Goal: Transaction & Acquisition: Download file/media

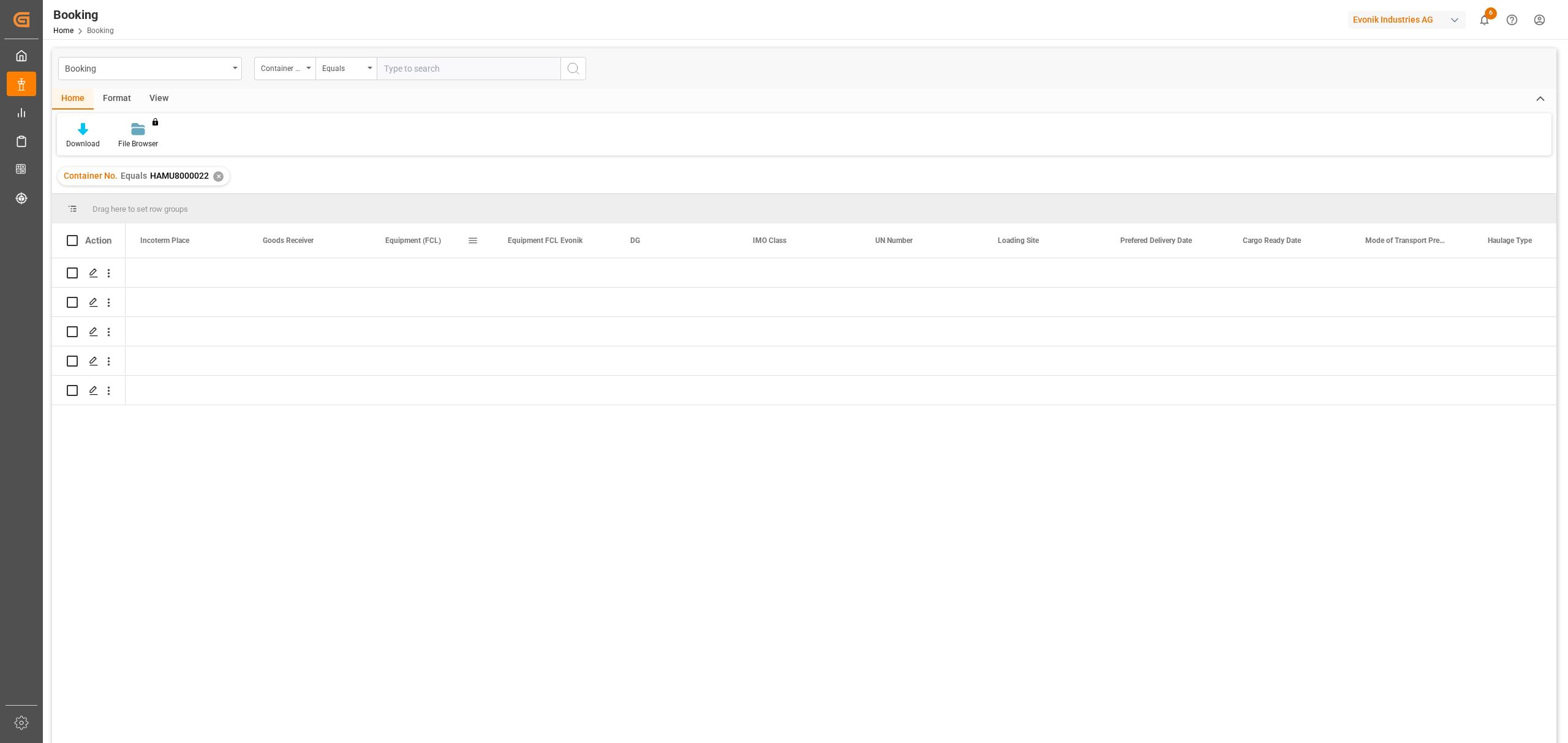
scroll to position [0, 1837]
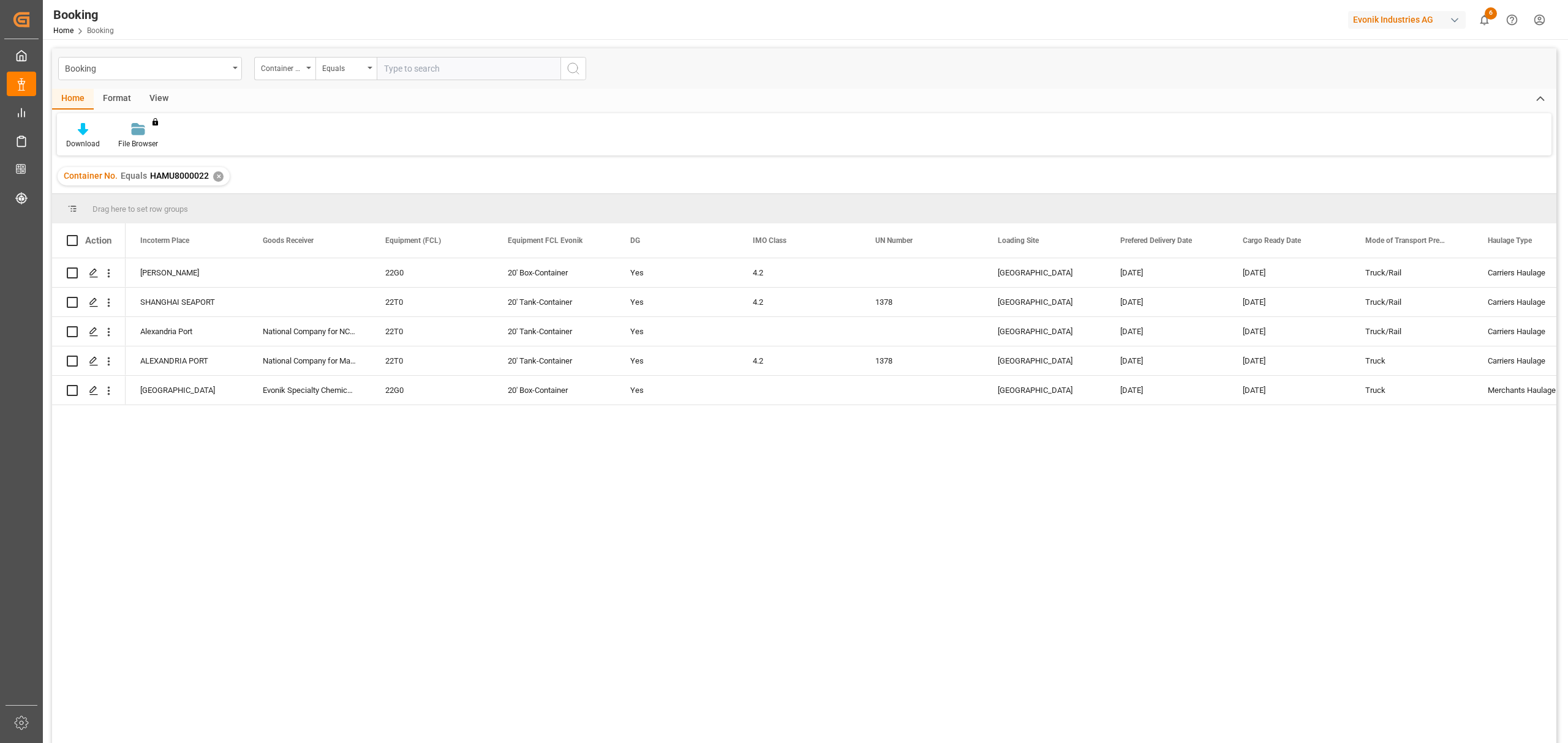
click at [215, 179] on div "✕" at bounding box center [218, 176] width 11 height 11
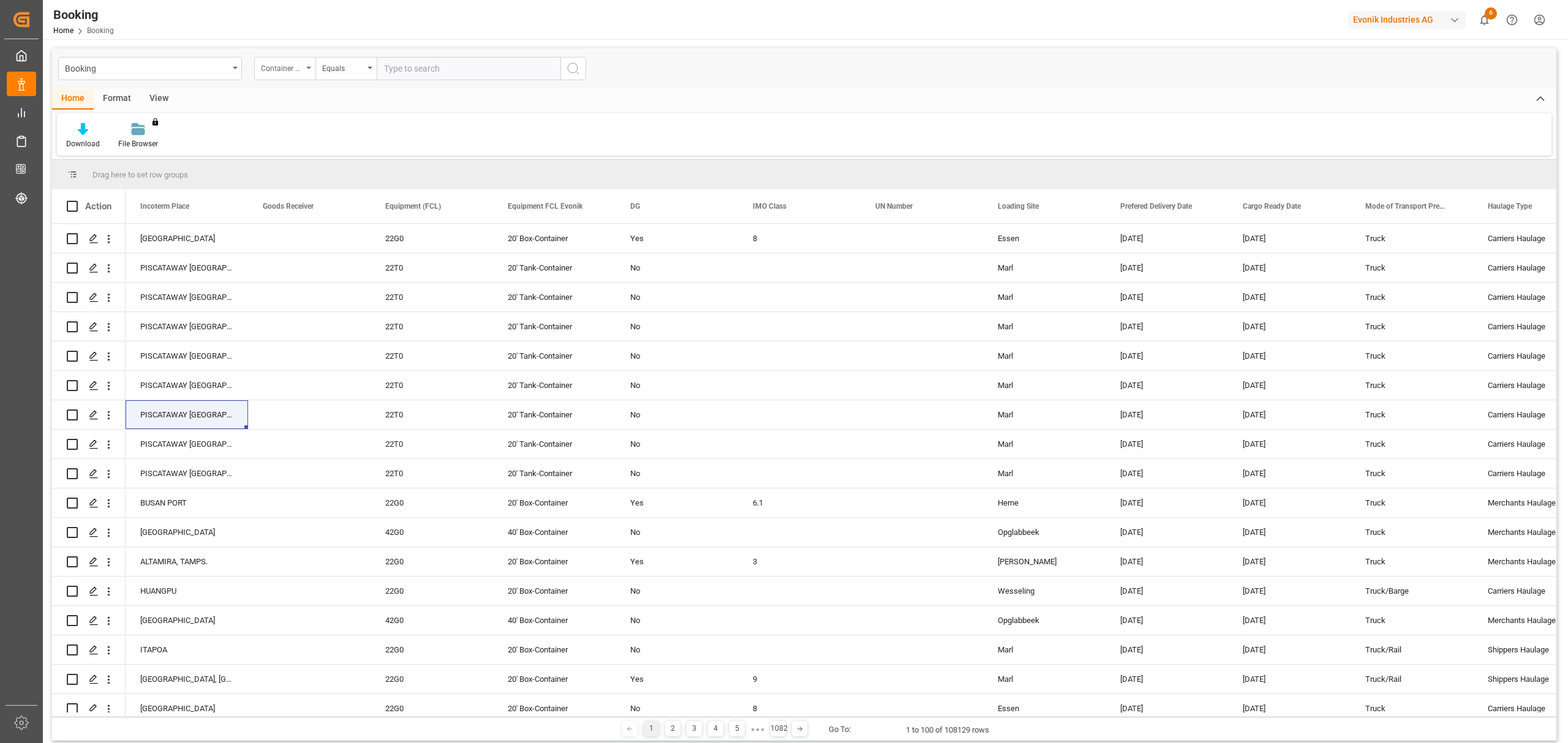
click at [307, 69] on div "Container No." at bounding box center [285, 69] width 61 height 23
click at [292, 258] on div "POL Name" at bounding box center [345, 251] width 183 height 26
click at [452, 64] on input "text" at bounding box center [469, 69] width 184 height 23
type input "Mobile"
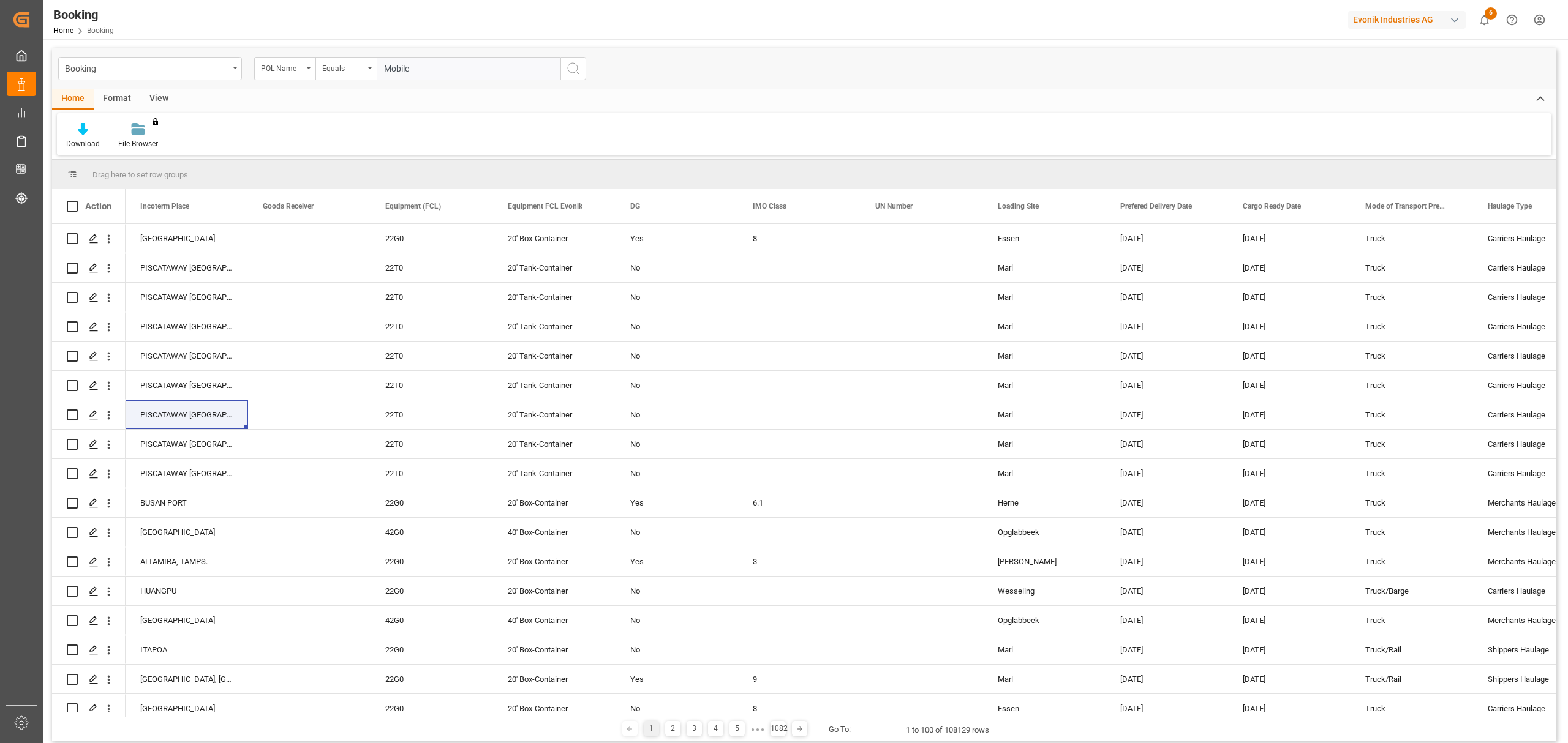
click at [564, 65] on button "search button" at bounding box center [573, 69] width 26 height 23
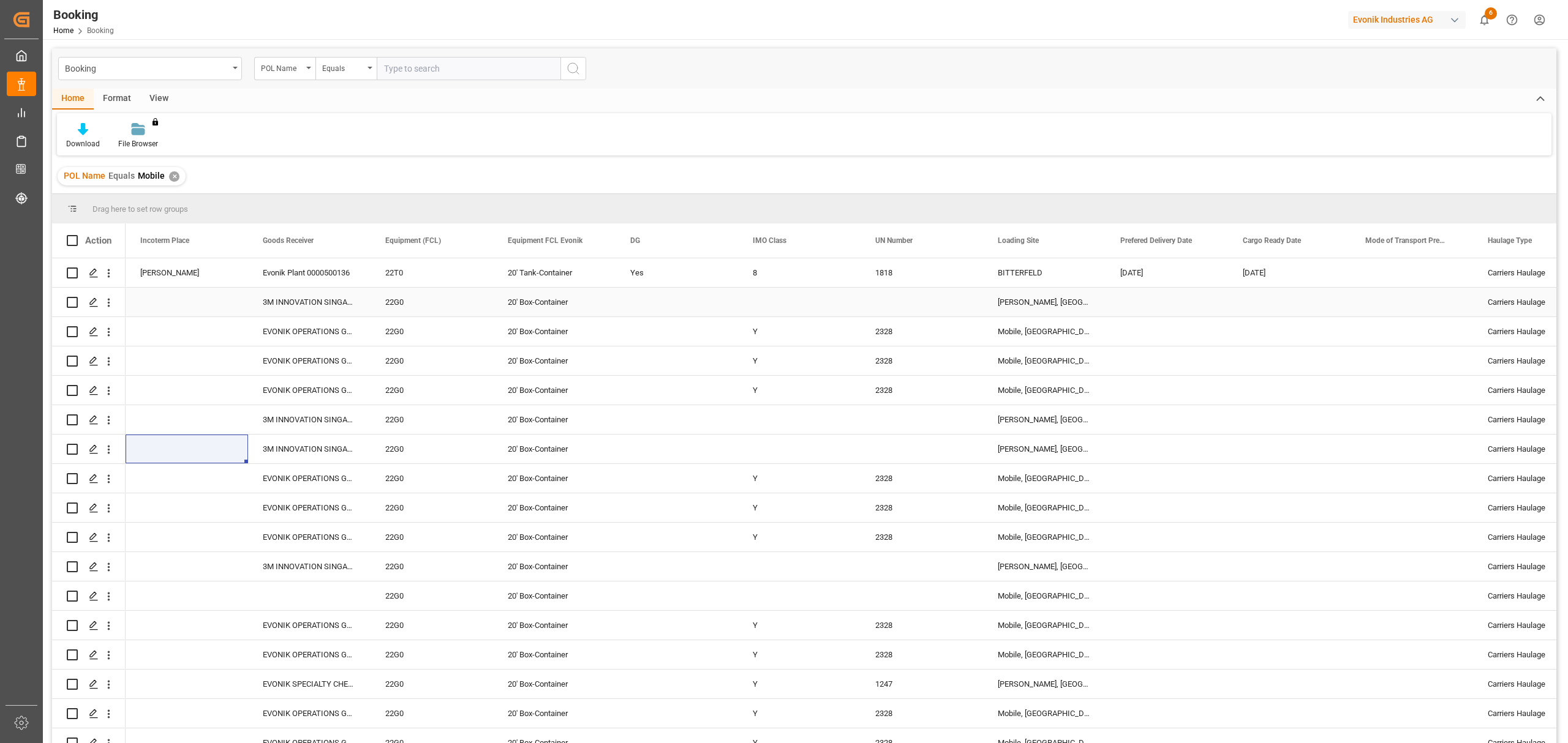
click at [322, 267] on div "Evonik Plant 0000500136" at bounding box center [309, 273] width 122 height 29
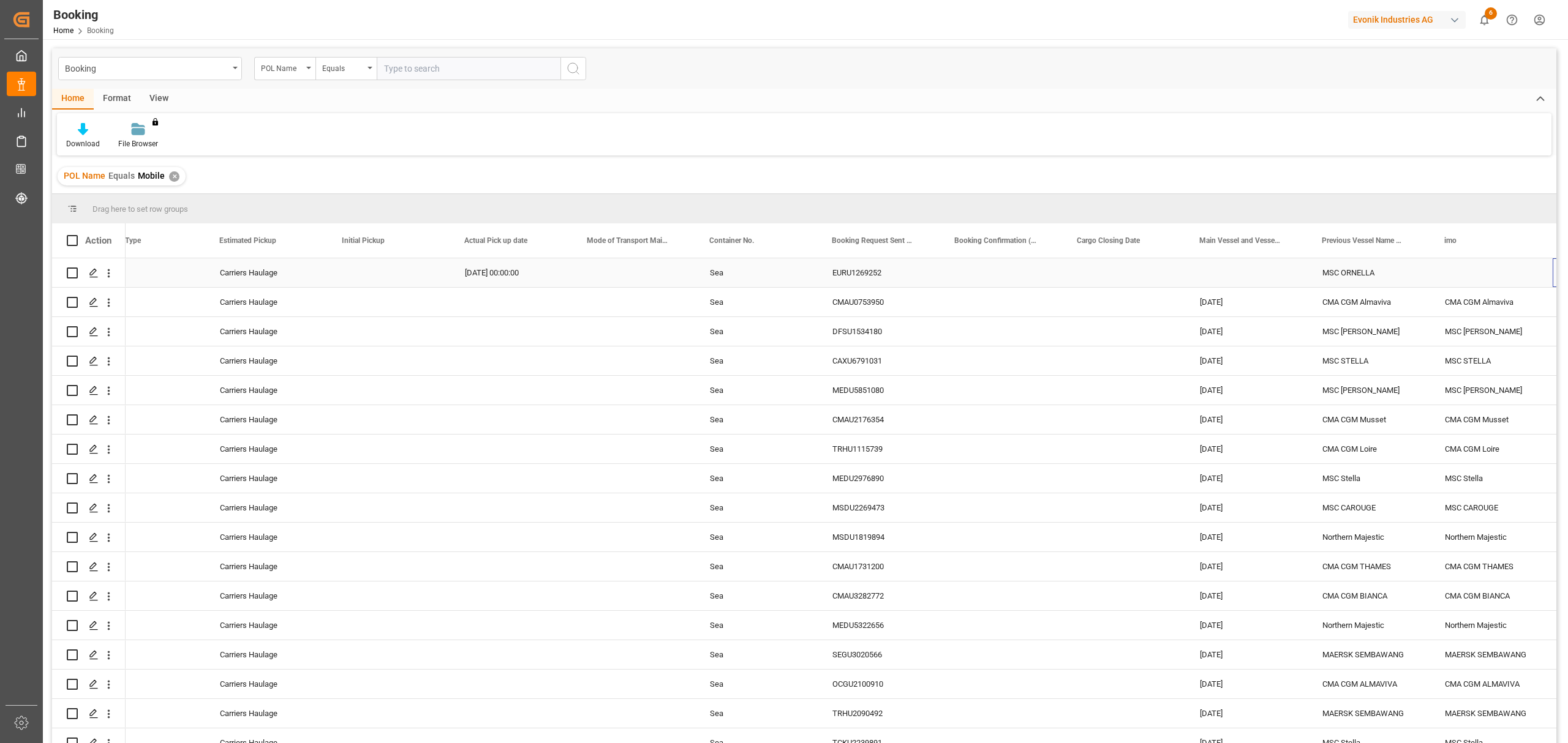
scroll to position [0, 3227]
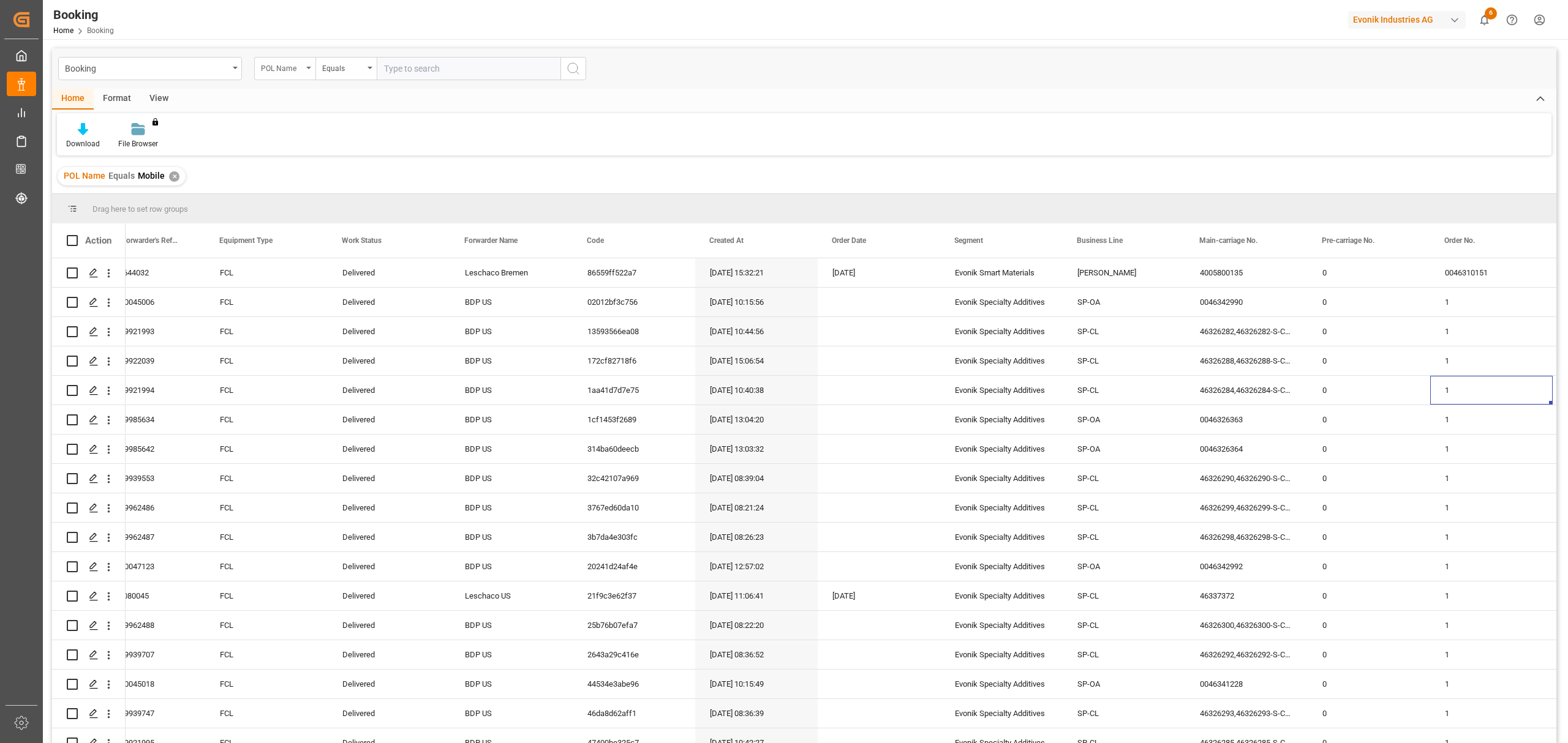
click at [309, 70] on div "POL Name" at bounding box center [285, 69] width 61 height 23
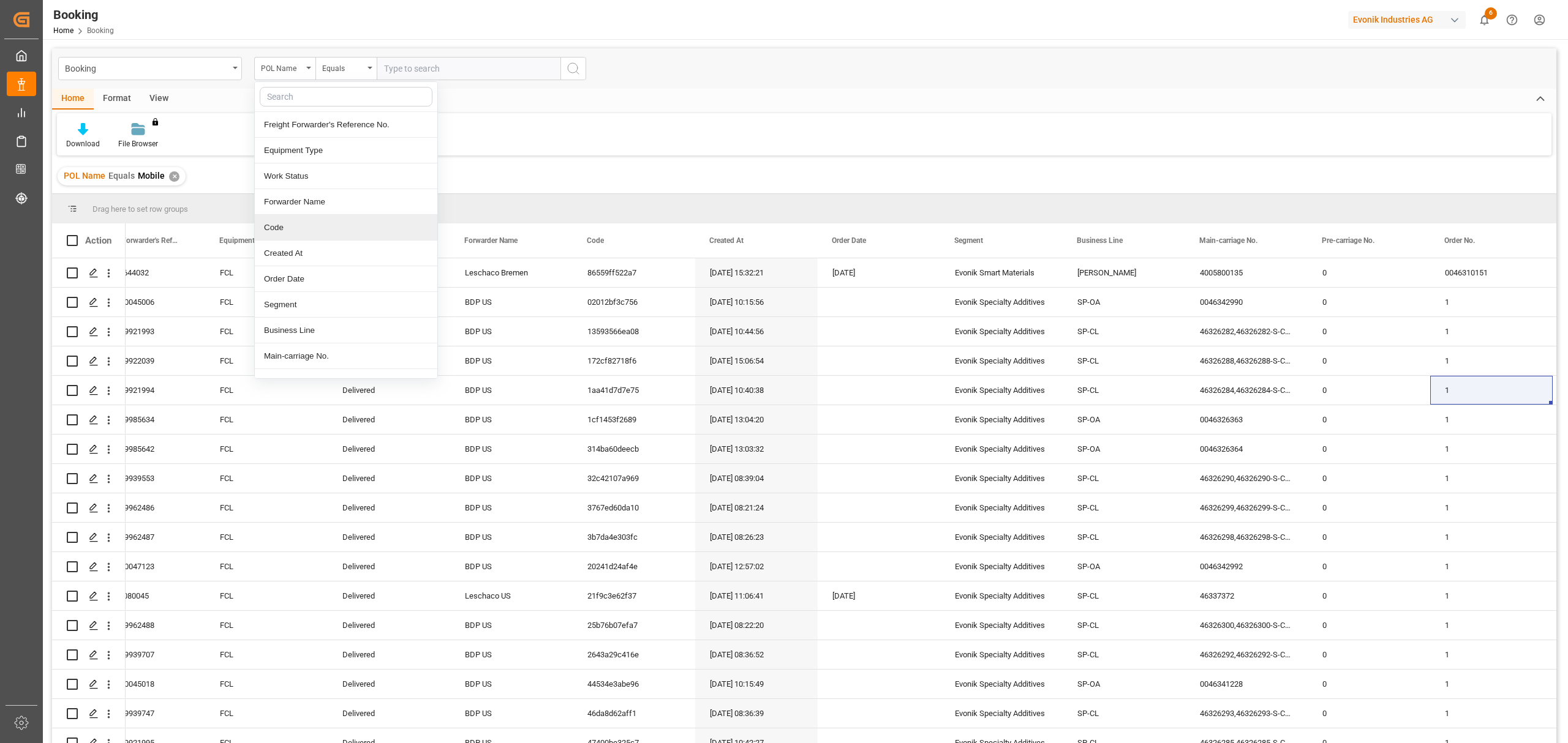
click at [503, 99] on div "Home Format View" at bounding box center [804, 99] width 1504 height 21
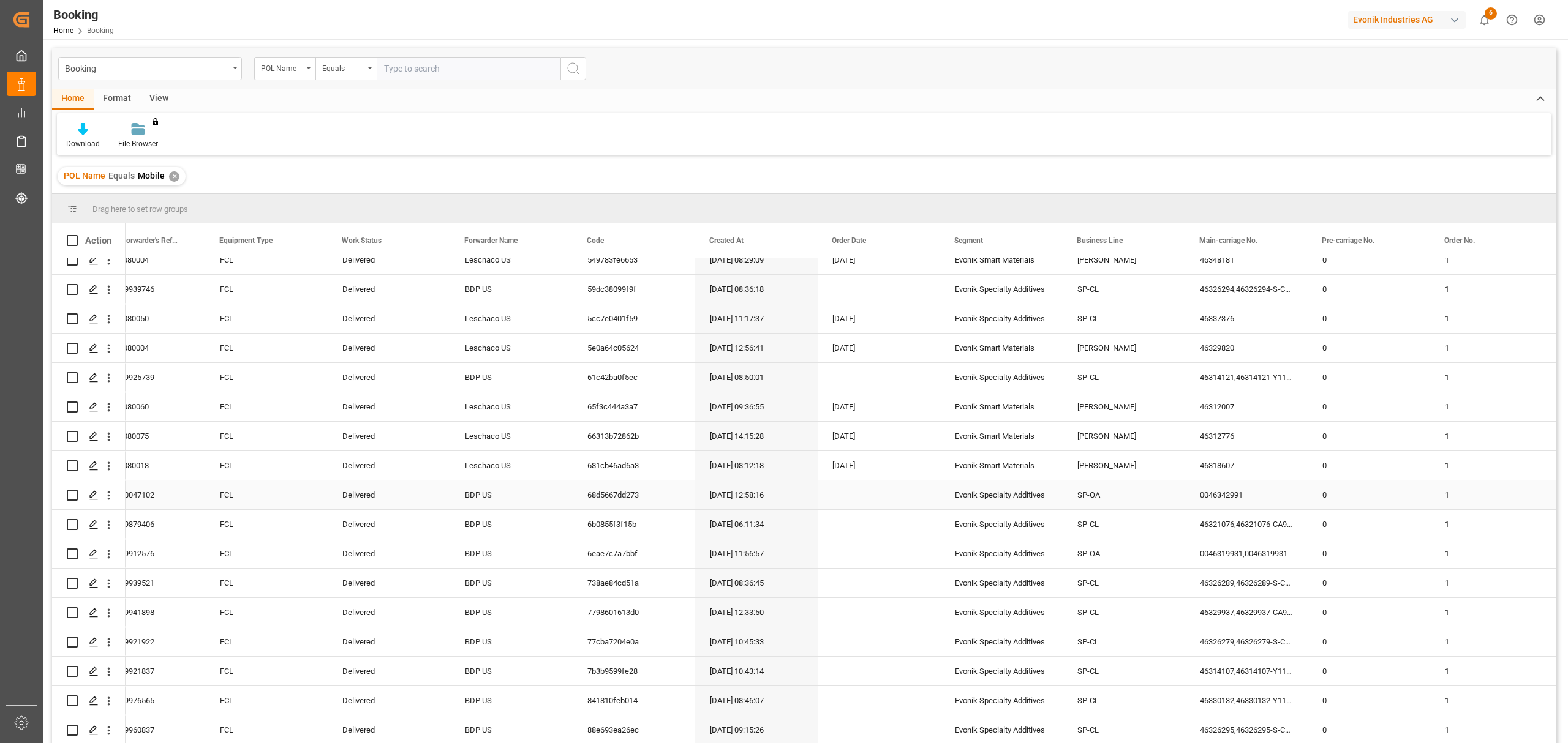
click at [1097, 488] on div "SP-OA" at bounding box center [1124, 494] width 122 height 29
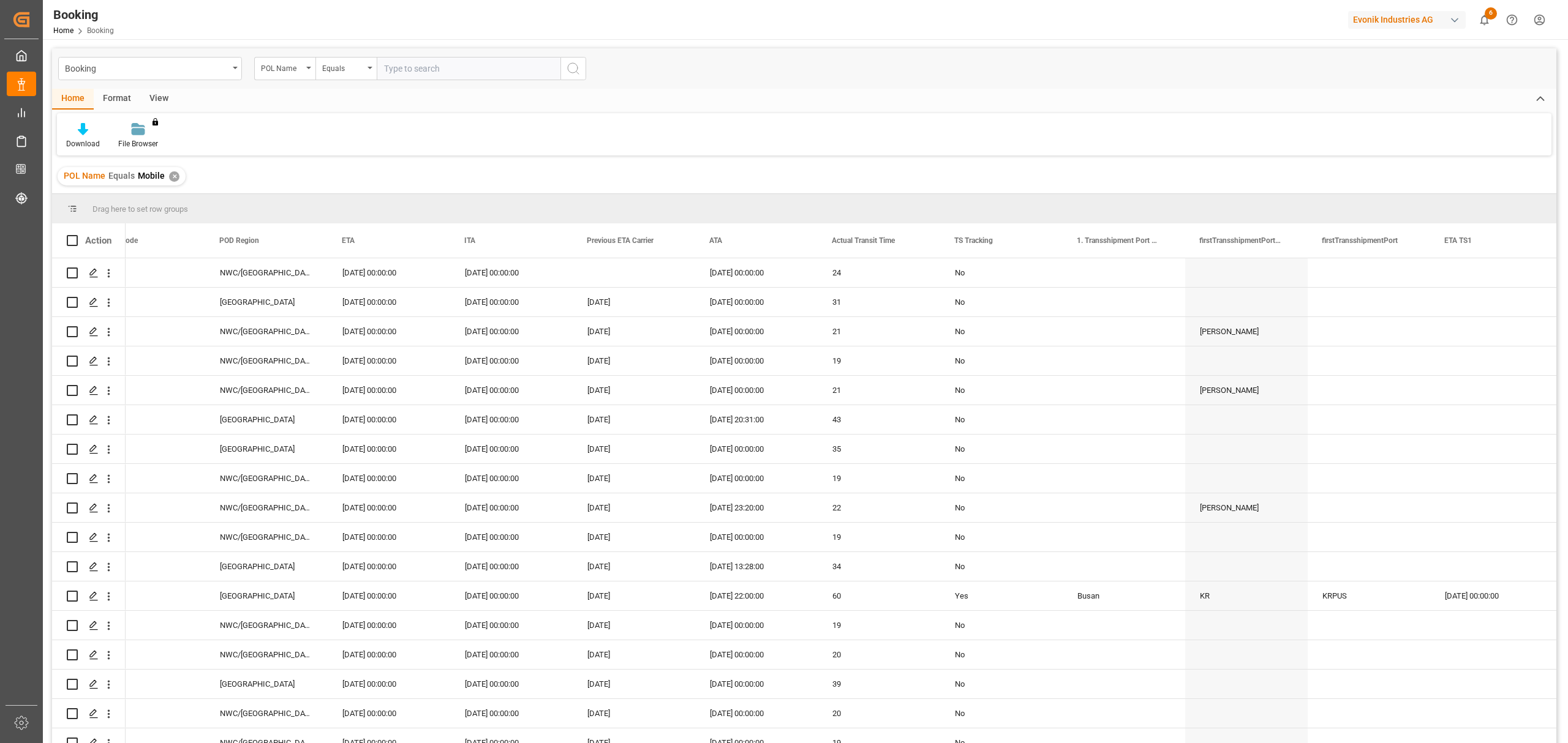
click at [170, 178] on div "✕" at bounding box center [174, 176] width 11 height 11
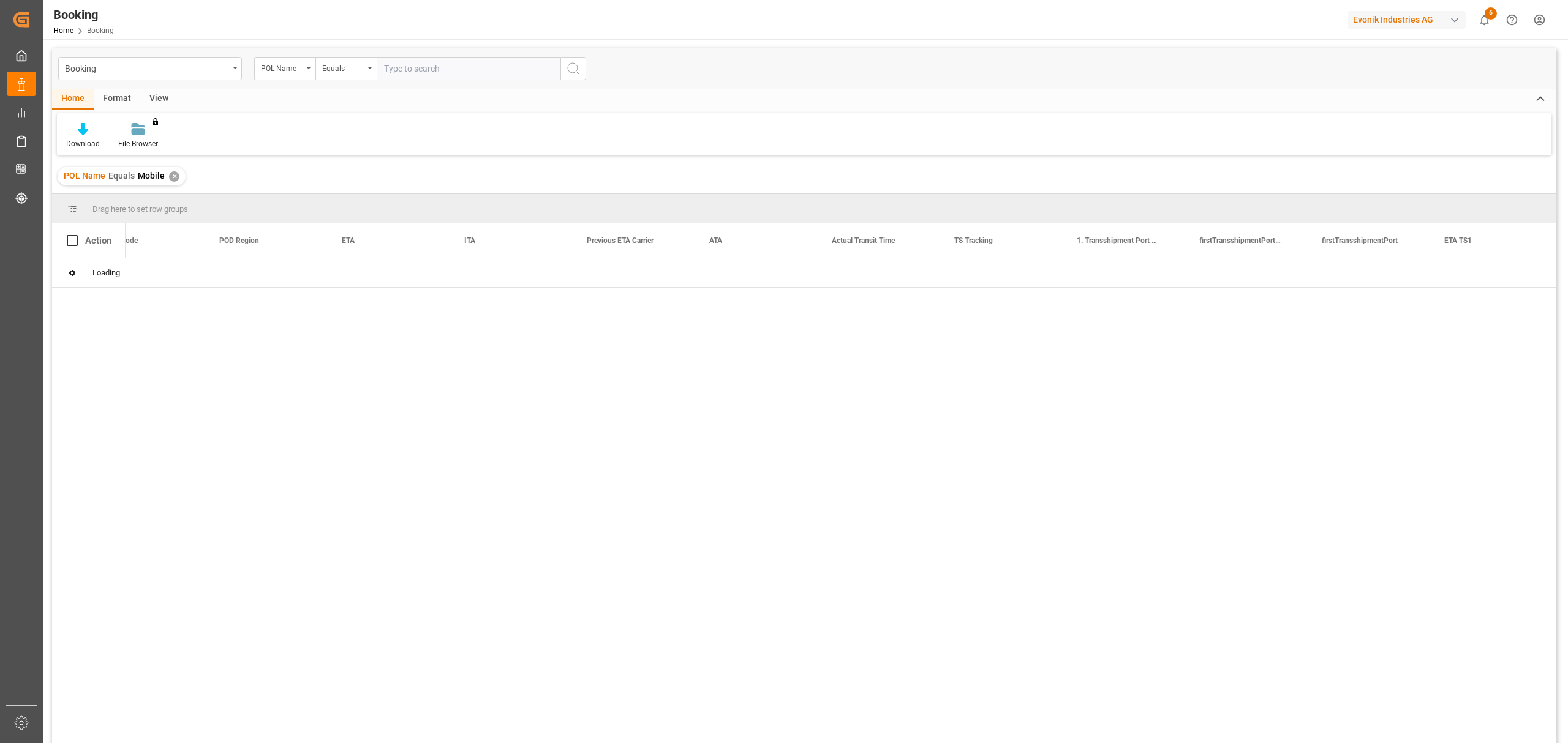
click at [172, 173] on div "✕" at bounding box center [174, 176] width 11 height 11
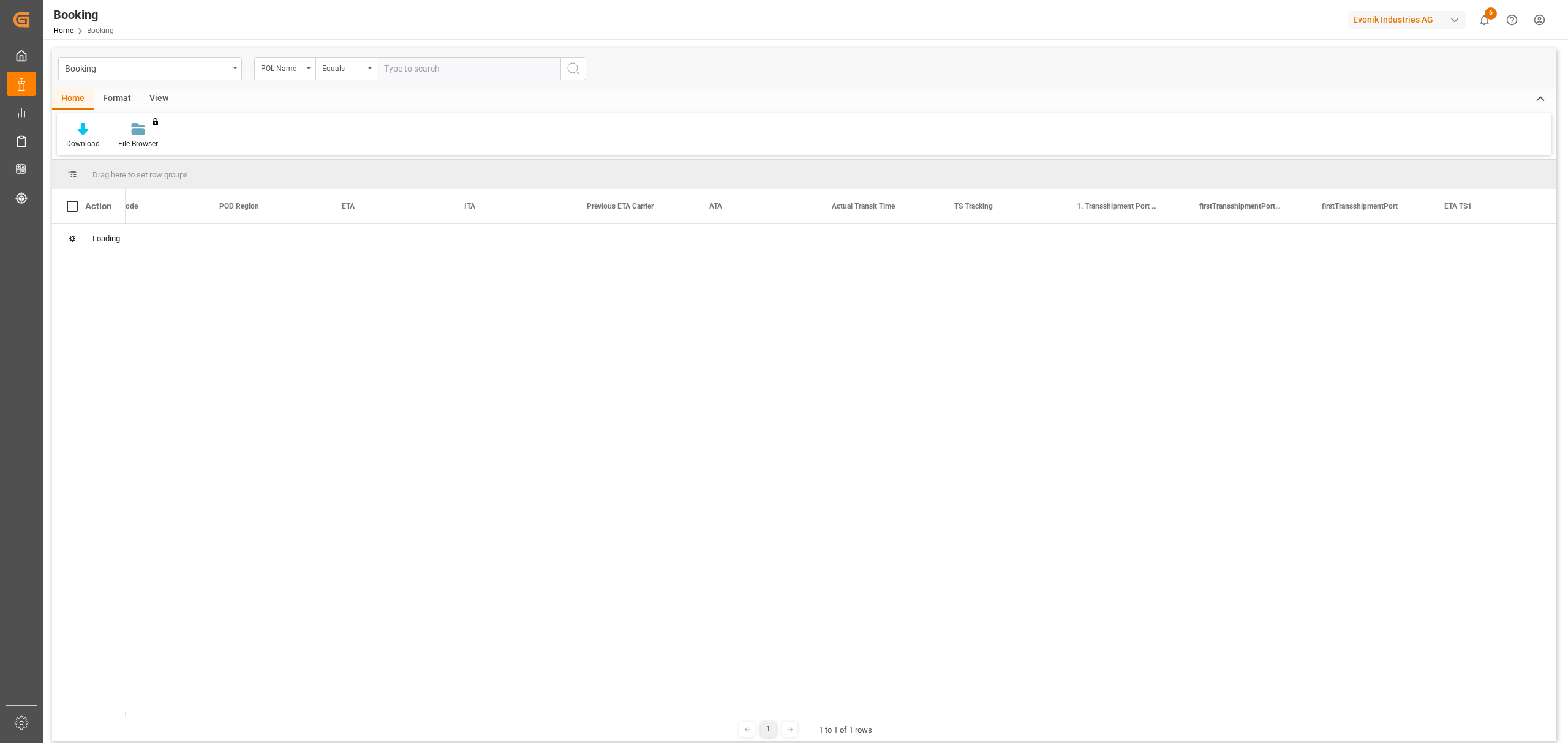
click at [1453, 18] on div "button" at bounding box center [1454, 20] width 12 height 12
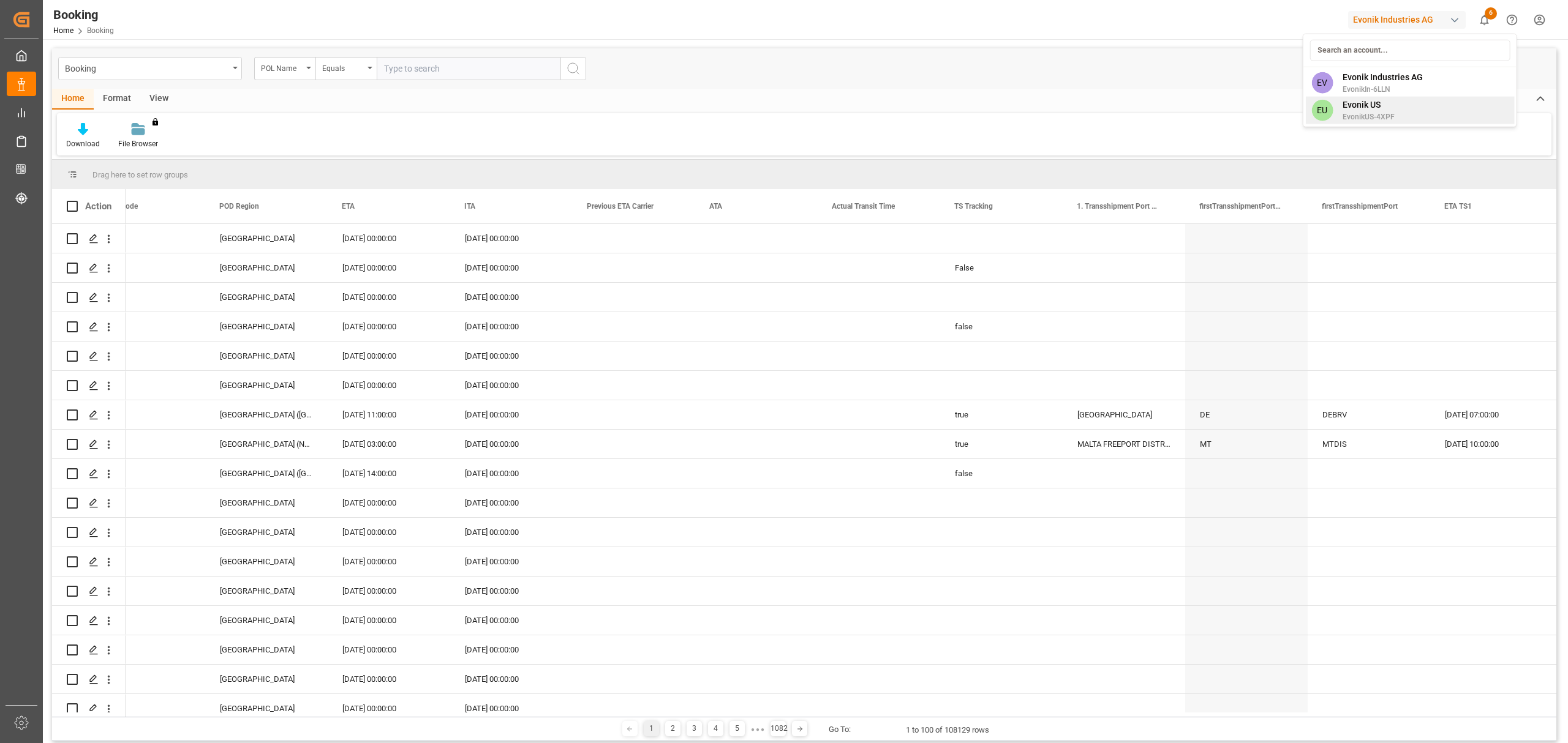
click at [1360, 114] on span "EvonikUS-4XPF" at bounding box center [1368, 118] width 52 height 11
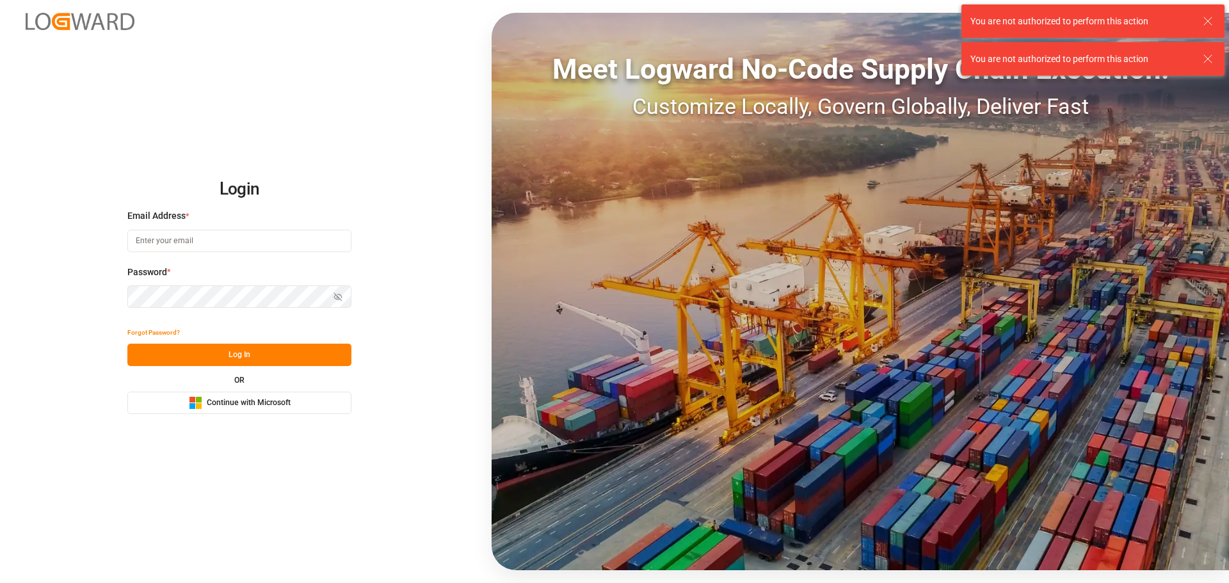
click at [236, 393] on button "Microsoft Logo Continue with Microsoft" at bounding box center [239, 403] width 224 height 22
click at [229, 398] on span "Continue with Microsoft" at bounding box center [249, 404] width 84 height 12
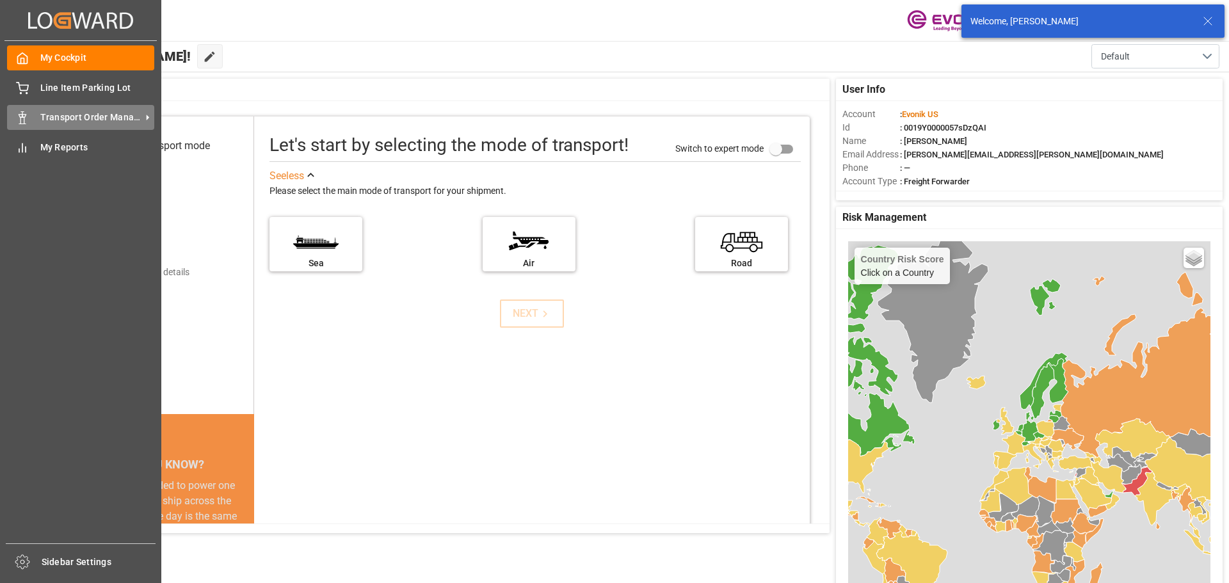
click at [72, 117] on span "Transport Order Management" at bounding box center [90, 117] width 101 height 13
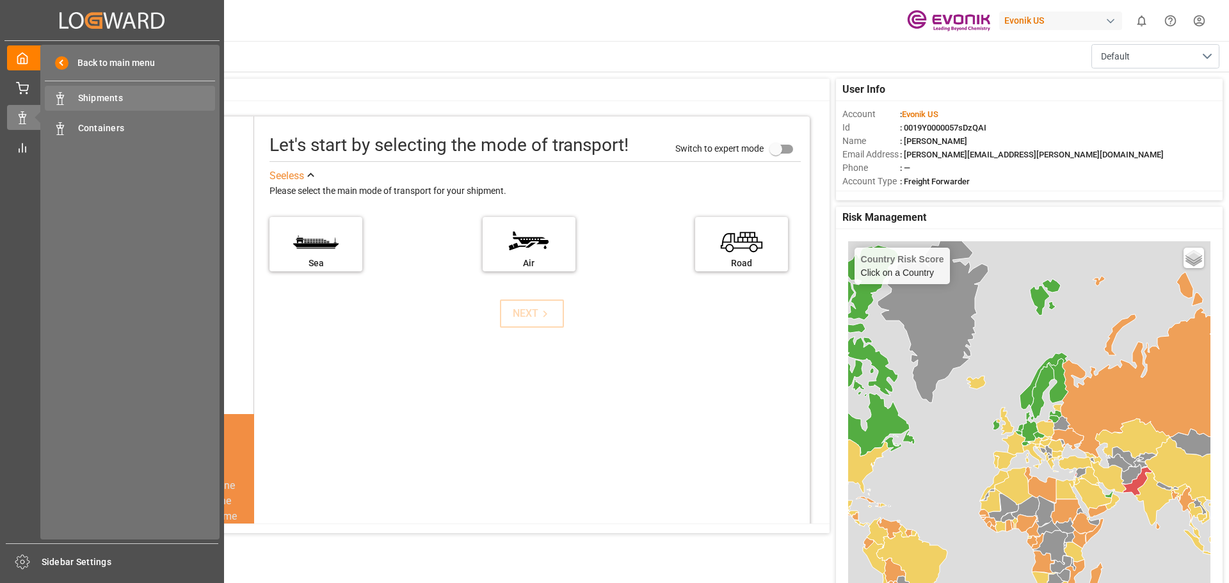
click at [93, 97] on span "Shipments" at bounding box center [147, 98] width 138 height 13
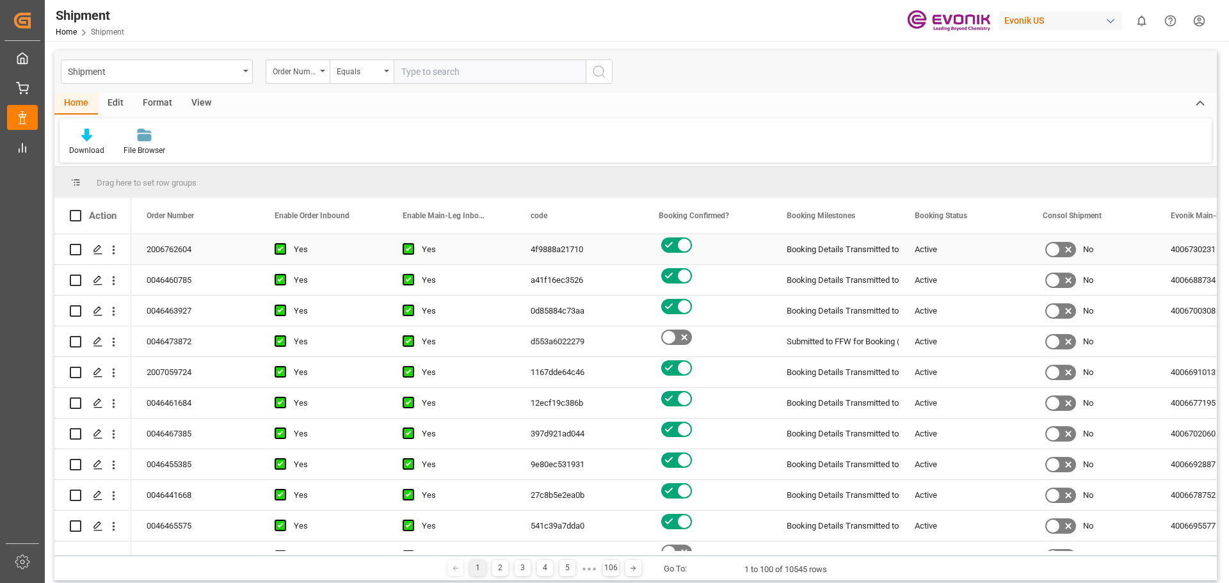
click at [562, 251] on div "4f9888a21710" at bounding box center [579, 249] width 128 height 30
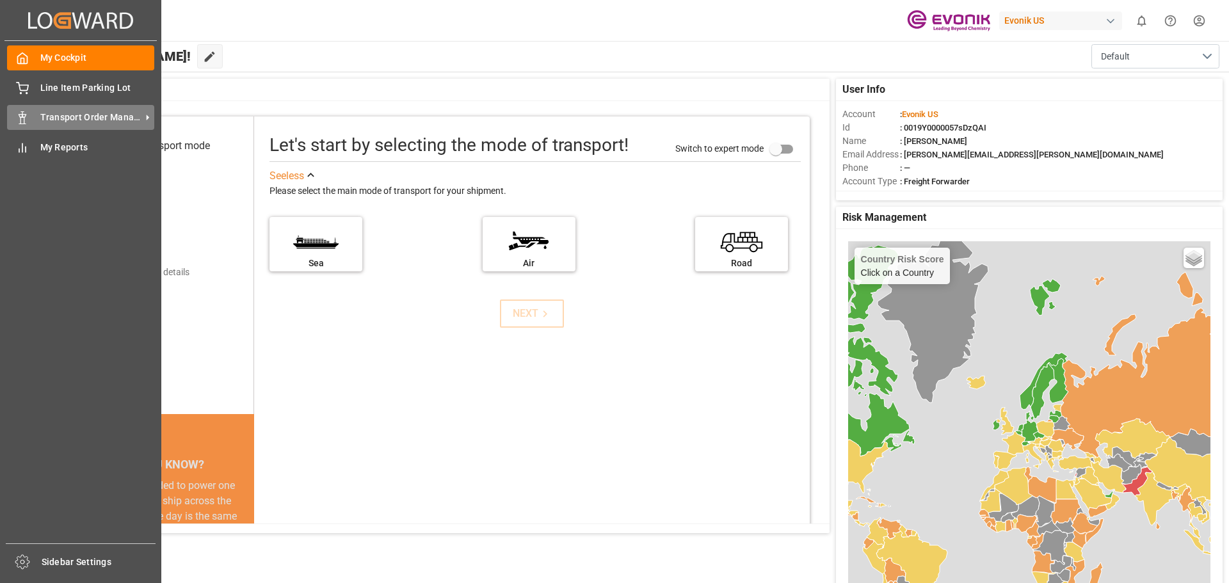
click at [62, 116] on span "Transport Order Management" at bounding box center [90, 117] width 101 height 13
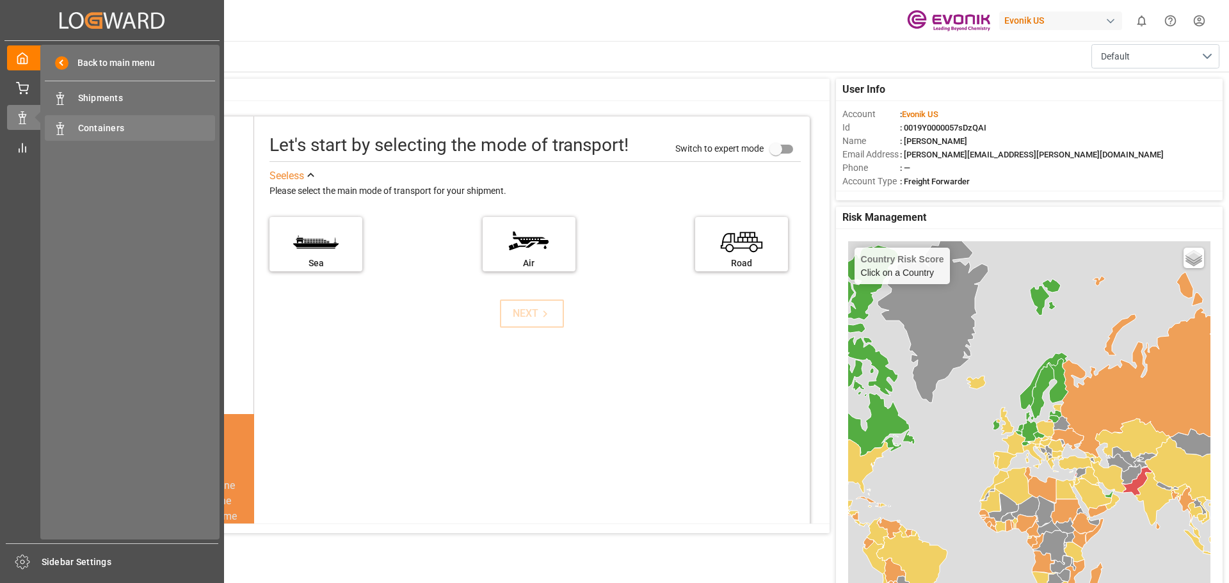
click at [98, 125] on span "Containers" at bounding box center [147, 128] width 138 height 13
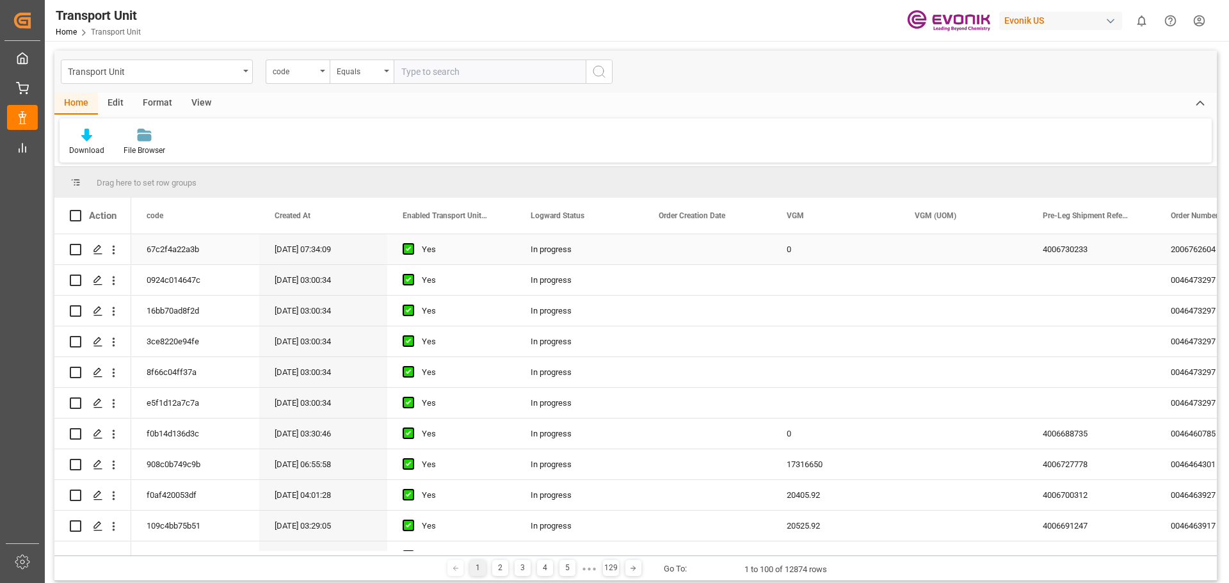
click at [161, 246] on div "67c2f4a22a3b" at bounding box center [195, 249] width 128 height 30
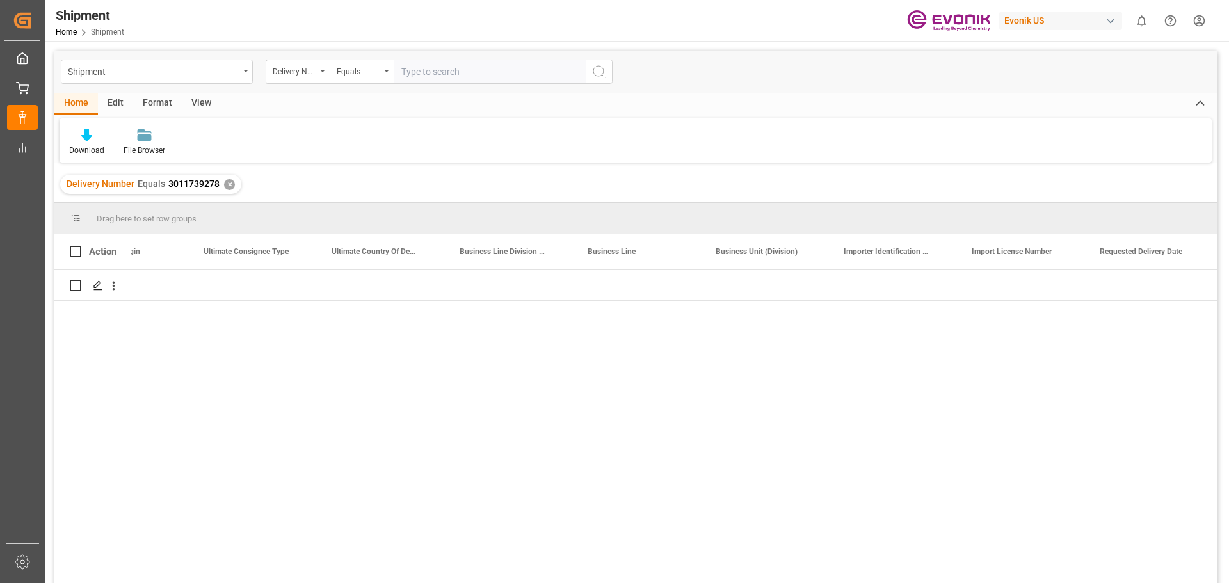
scroll to position [0, 13898]
click at [228, 186] on div "✕" at bounding box center [229, 184] width 11 height 11
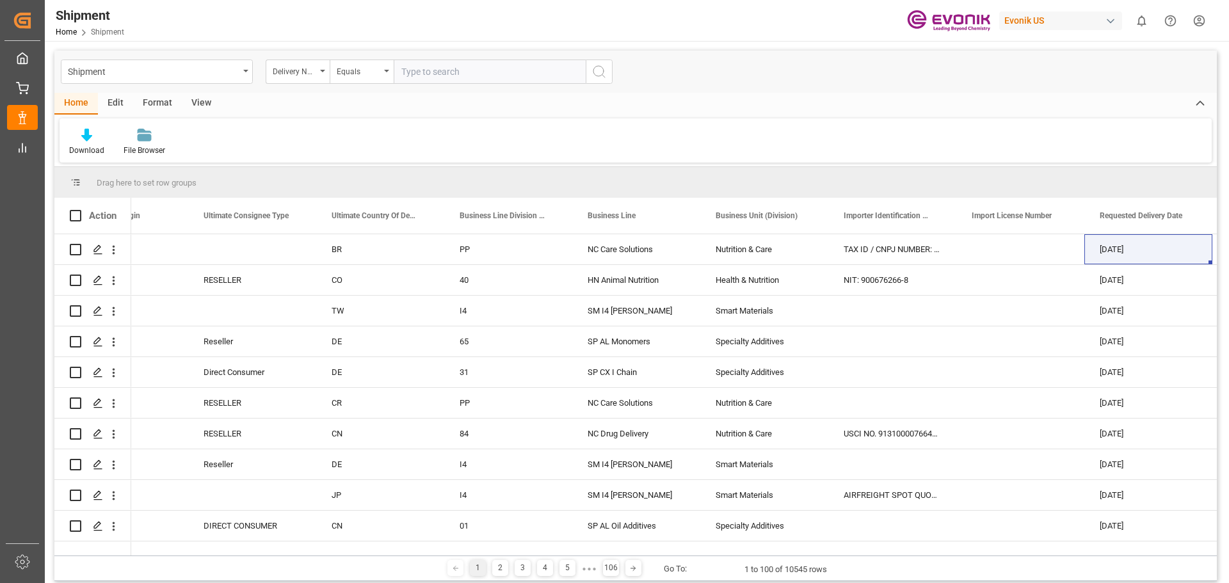
click at [323, 72] on icon "open menu" at bounding box center [322, 71] width 5 height 3
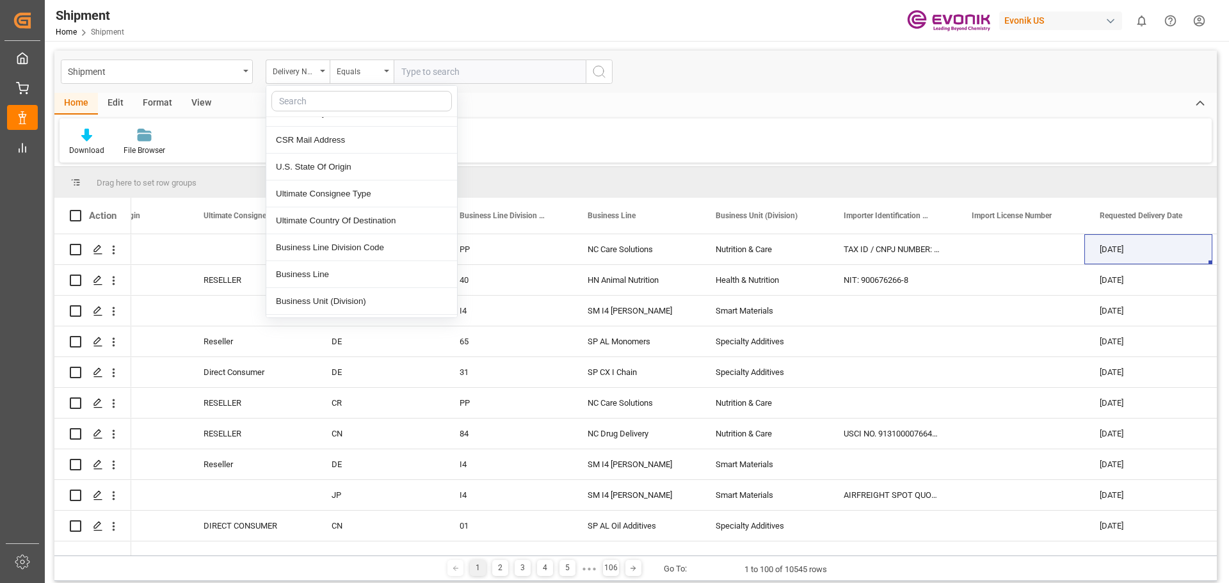
scroll to position [2945, 0]
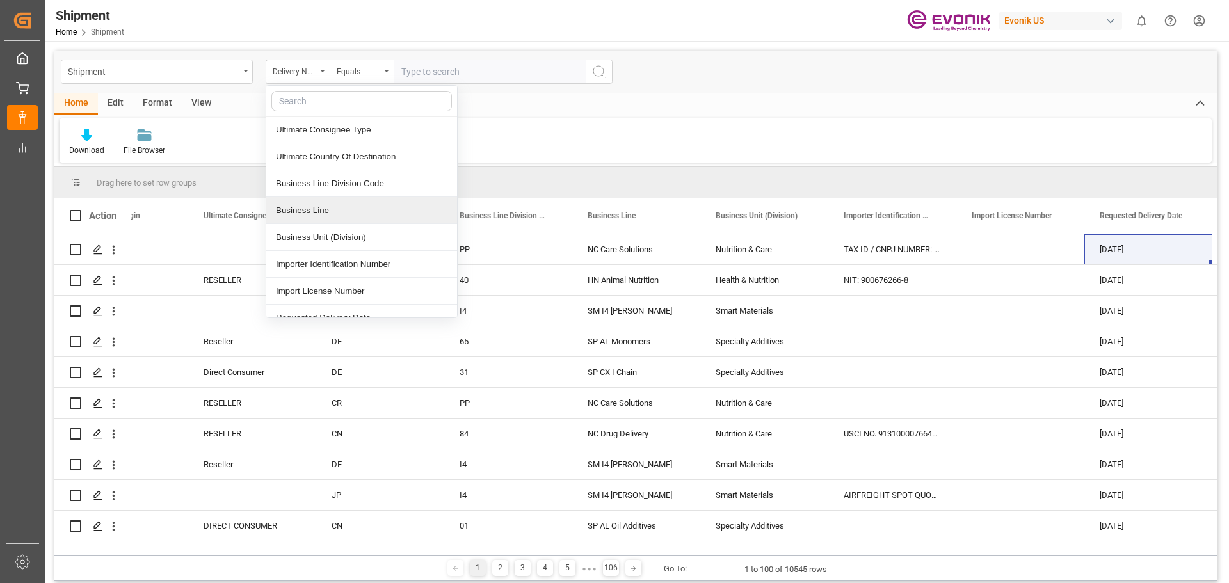
click at [313, 197] on div "Business Line" at bounding box center [361, 210] width 191 height 27
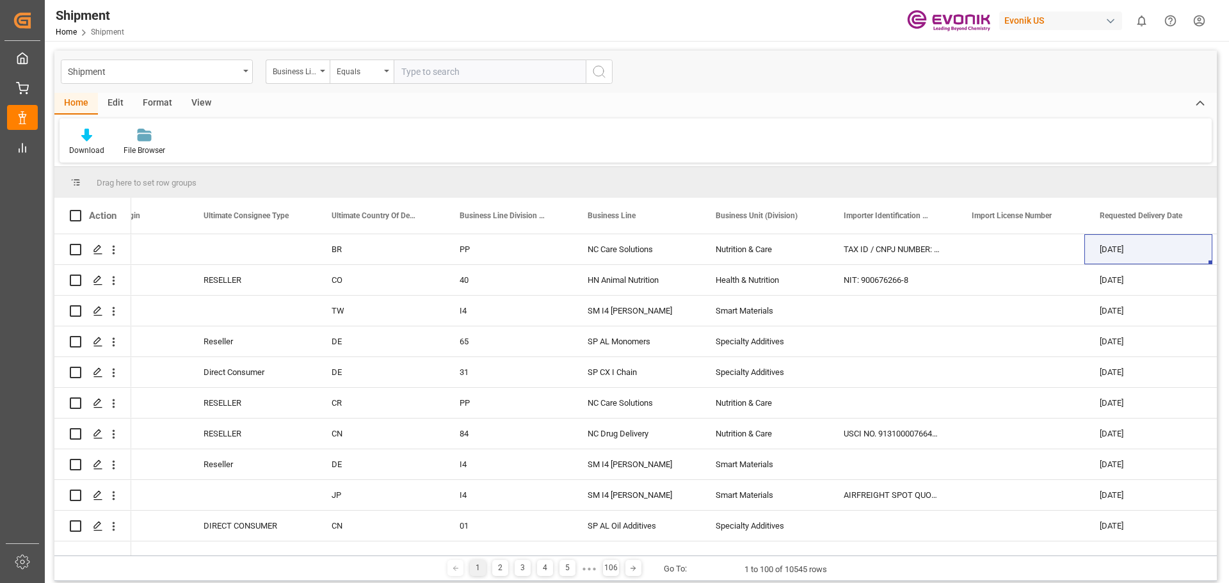
click at [434, 76] on input "text" at bounding box center [490, 72] width 192 height 24
click at [388, 77] on div "Equals" at bounding box center [362, 72] width 64 height 24
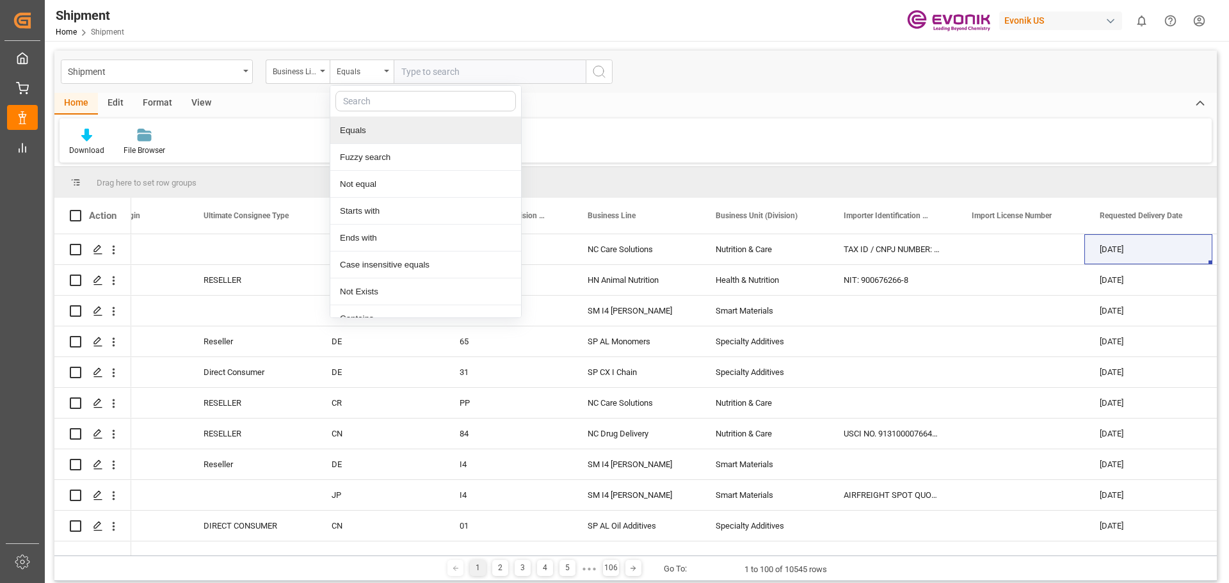
click at [445, 79] on input "text" at bounding box center [490, 72] width 192 height 24
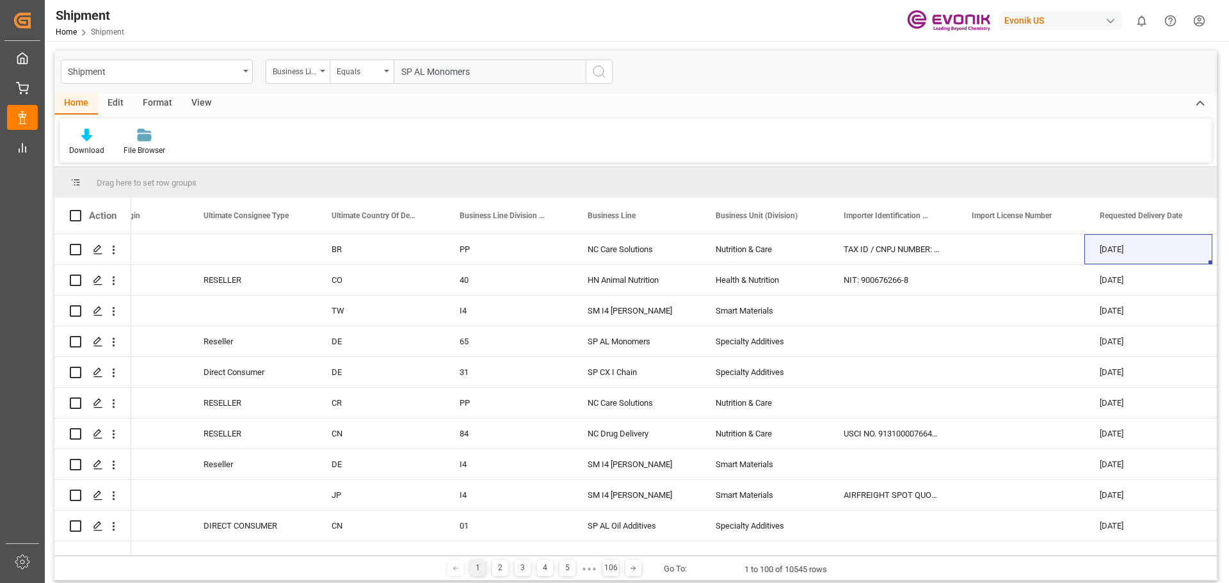
type input "SP AL Monomers"
click at [600, 77] on icon "search button" at bounding box center [598, 71] width 15 height 15
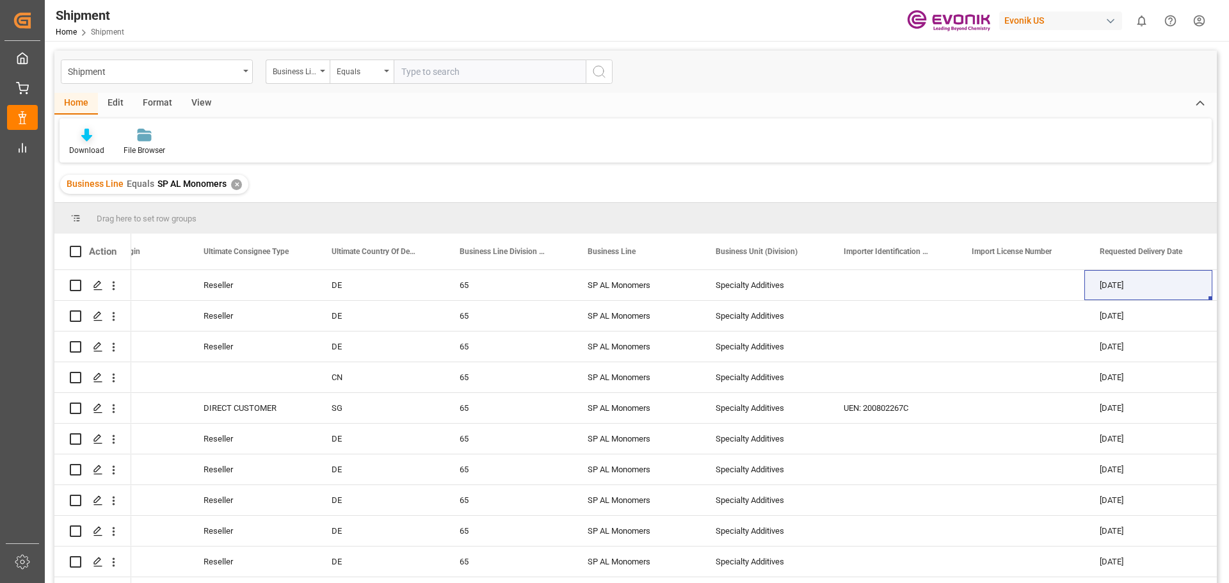
click at [80, 142] on div "Download" at bounding box center [87, 142] width 54 height 28
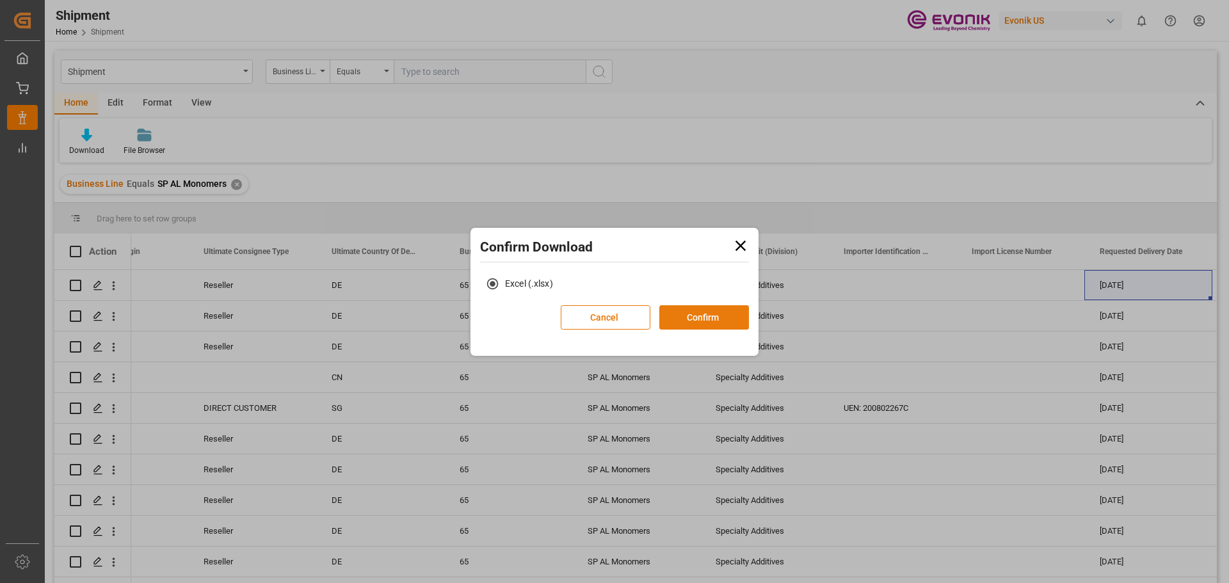
click at [718, 319] on button "Confirm" at bounding box center [704, 317] width 90 height 24
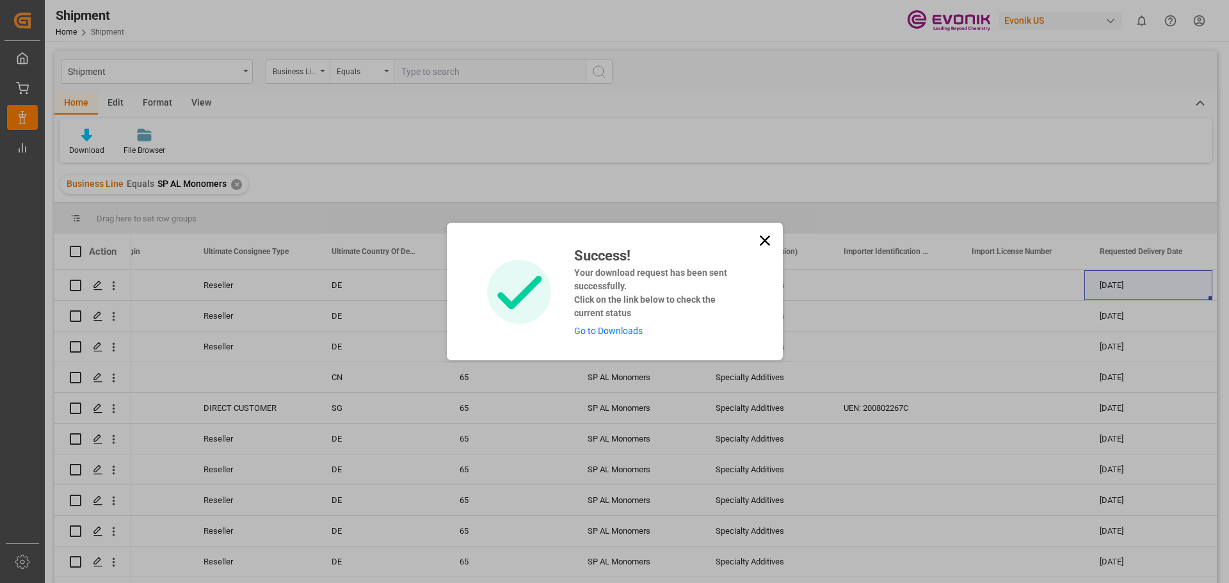
click at [605, 332] on link "Go to Downloads" at bounding box center [608, 331] width 68 height 10
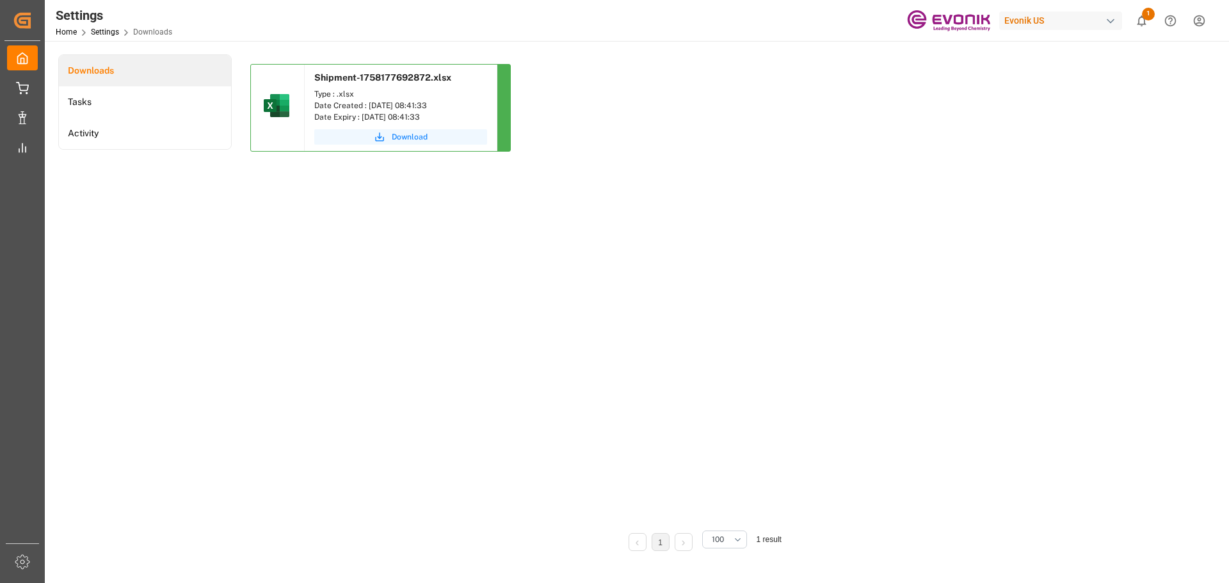
click at [404, 141] on span "Download" at bounding box center [410, 137] width 36 height 12
